Goal: Task Accomplishment & Management: Manage account settings

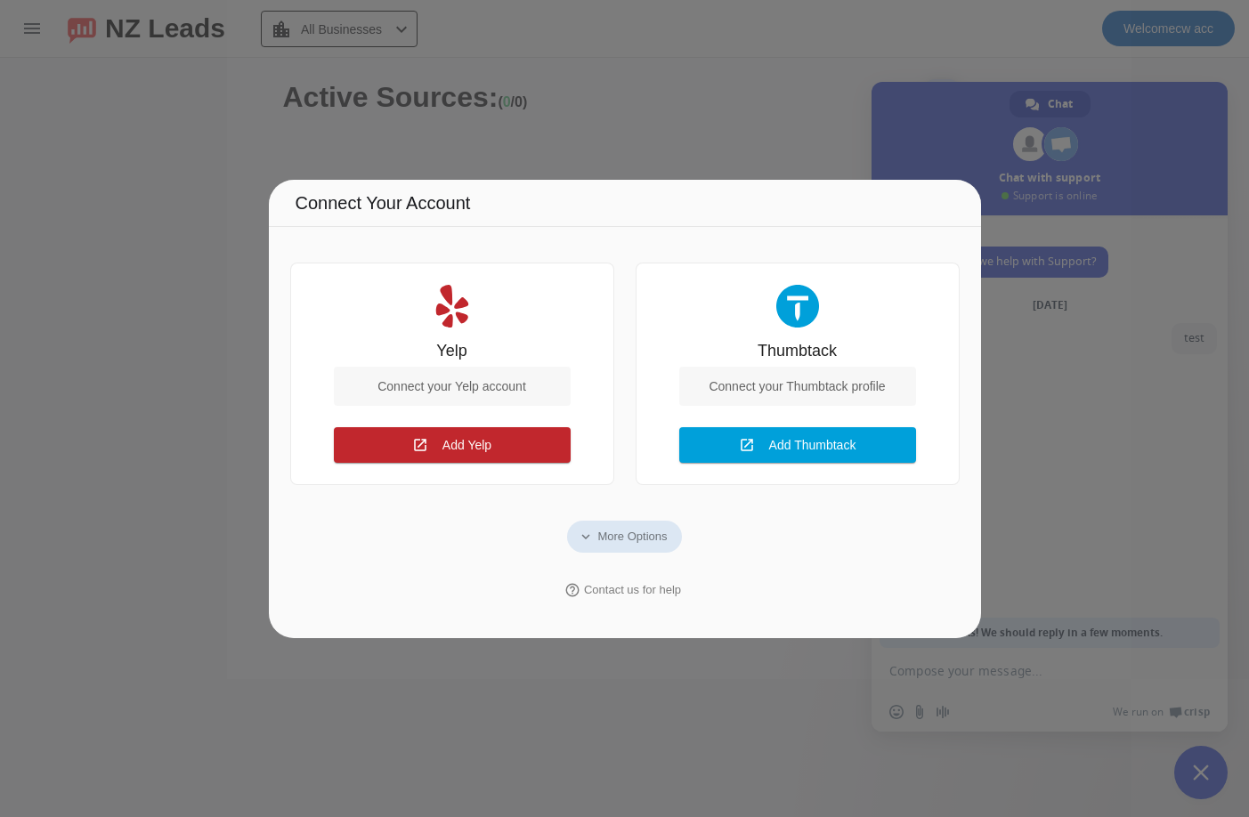
click at [691, 59] on div at bounding box center [624, 408] width 1249 height 817
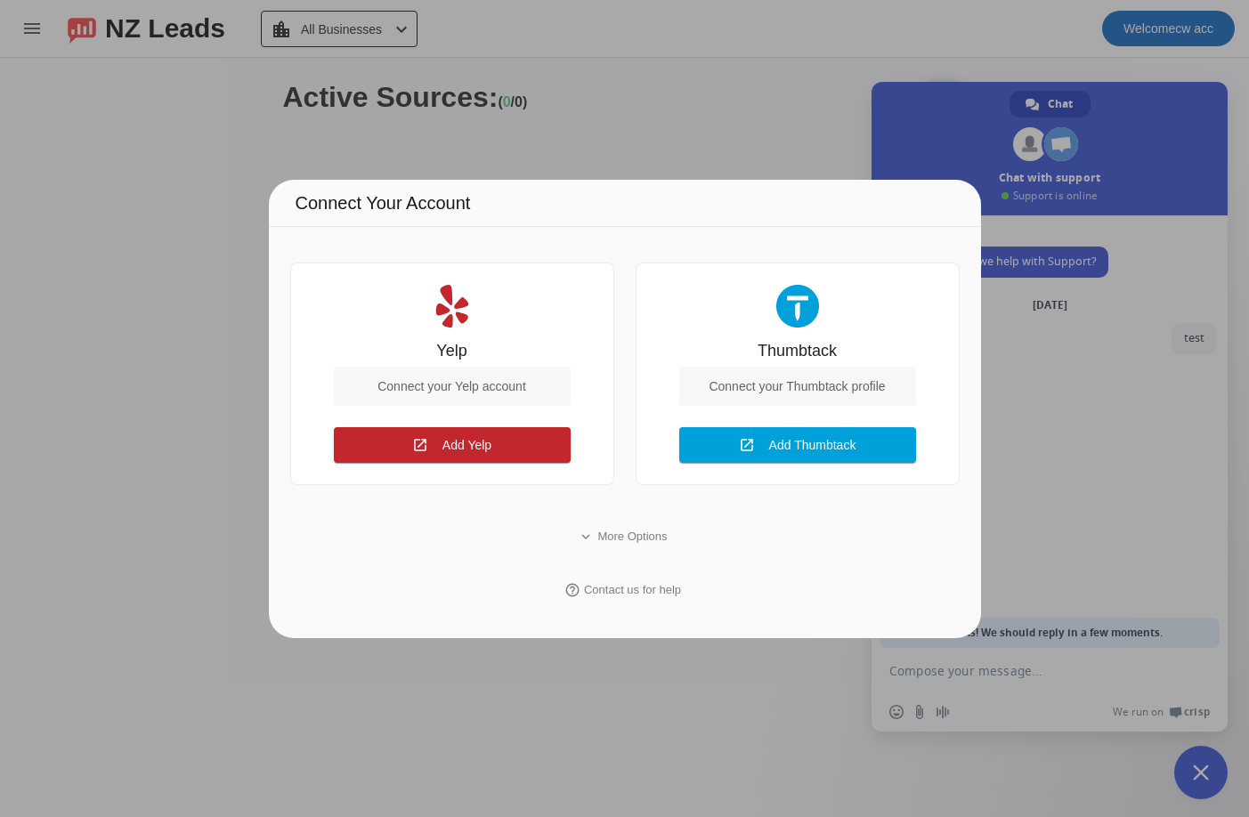
click at [1130, 20] on div at bounding box center [624, 408] width 1249 height 817
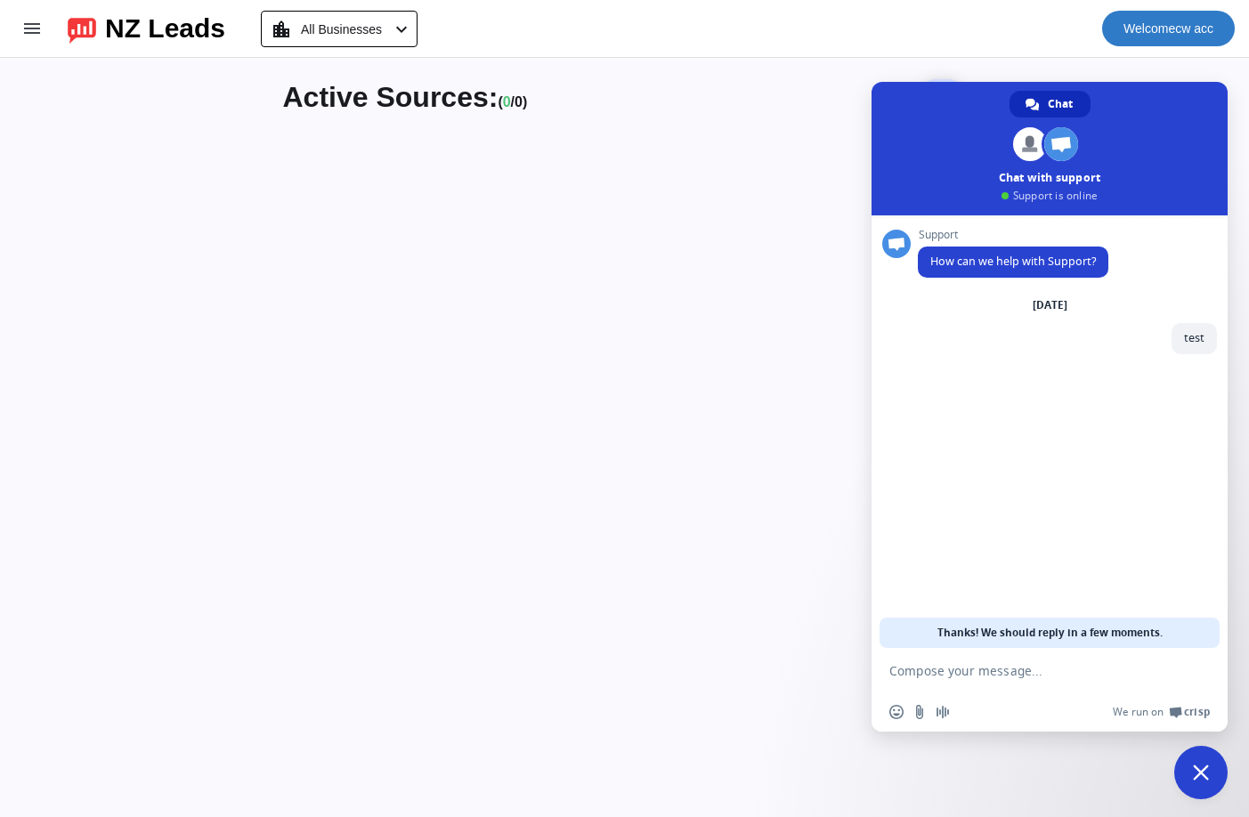
click at [1180, 26] on span "Welcome cw acc" at bounding box center [1168, 28] width 90 height 25
click at [1182, 64] on button "Logout" at bounding box center [1185, 74] width 100 height 43
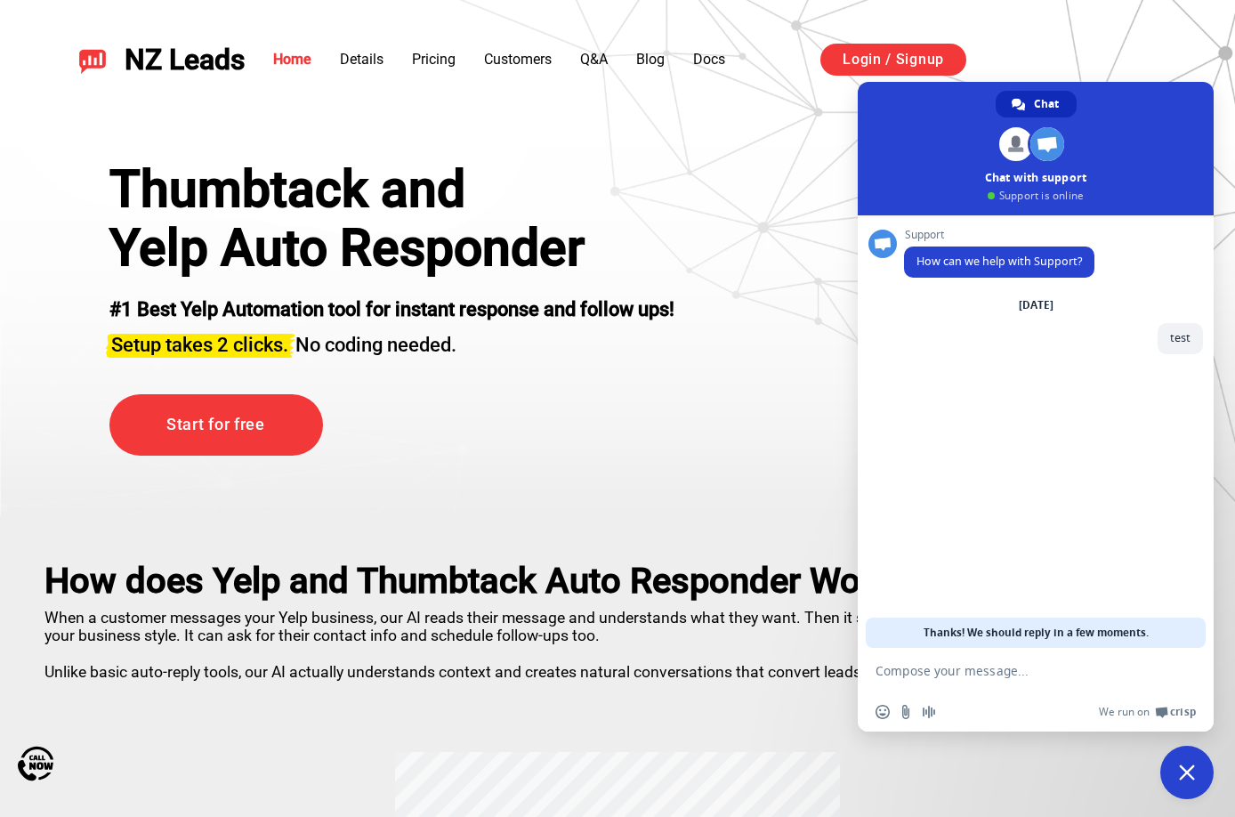
click at [484, 190] on div "Thumbtack and" at bounding box center [391, 189] width 565 height 59
